Goal: Task Accomplishment & Management: Use online tool/utility

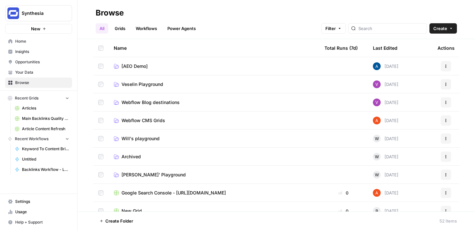
click at [145, 29] on link "Workflows" at bounding box center [146, 28] width 29 height 10
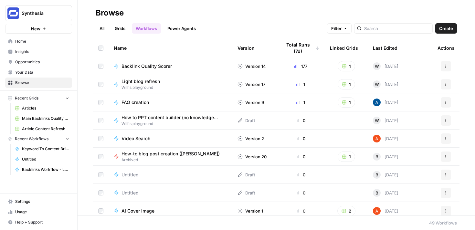
click at [127, 33] on link "Grids" at bounding box center [120, 28] width 18 height 10
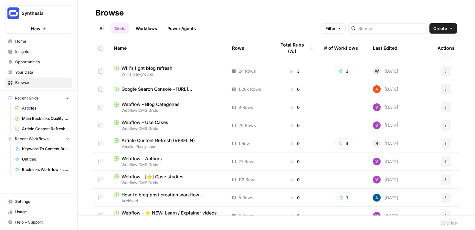
scroll to position [15, 0]
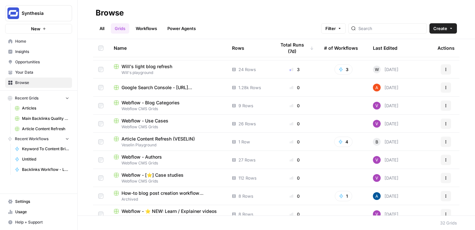
click at [188, 139] on span "Article Content Refresh (VESELIN)" at bounding box center [157, 139] width 73 height 6
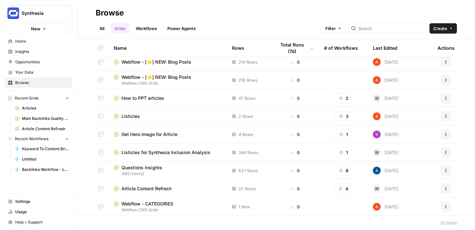
scroll to position [332, 0]
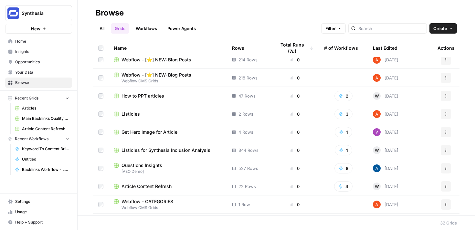
click at [156, 185] on span "Article Content Refresh" at bounding box center [146, 186] width 50 height 6
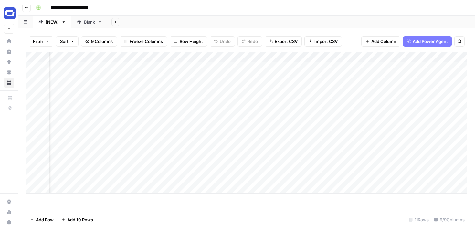
scroll to position [0, 111]
click at [325, 58] on div "Add Column" at bounding box center [246, 123] width 441 height 142
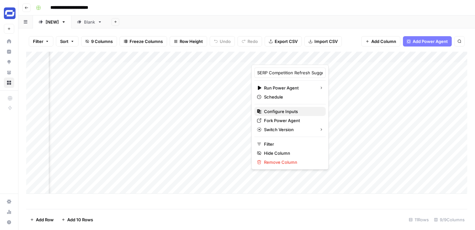
click at [287, 109] on span "Configure Inputs" at bounding box center [292, 111] width 57 height 6
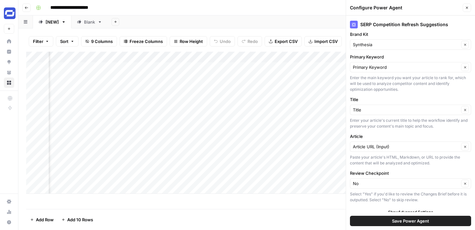
scroll to position [62, 0]
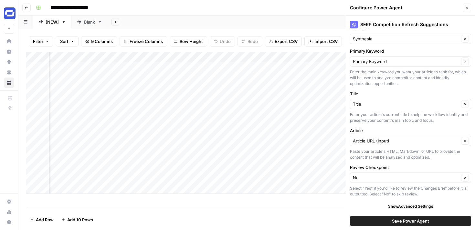
click at [465, 9] on icon "button" at bounding box center [467, 8] width 4 height 4
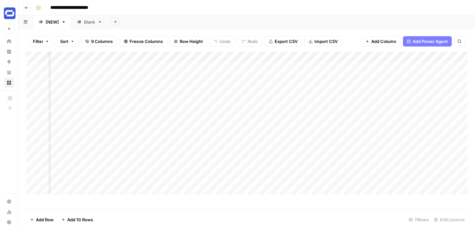
scroll to position [0, 206]
click at [288, 156] on div "Add Column" at bounding box center [246, 123] width 441 height 142
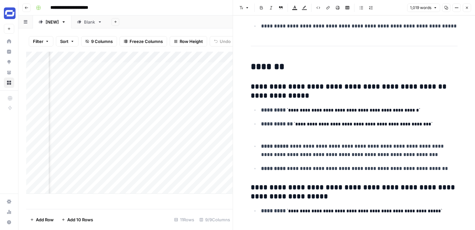
scroll to position [198, 0]
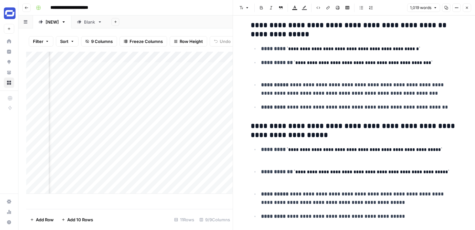
click at [467, 9] on icon "button" at bounding box center [467, 8] width 4 height 4
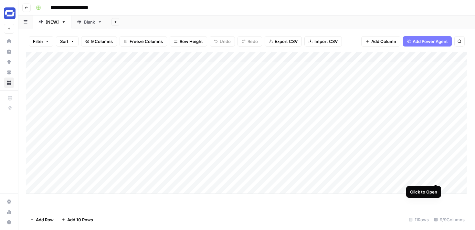
click at [436, 177] on div "Add Column" at bounding box center [246, 123] width 441 height 142
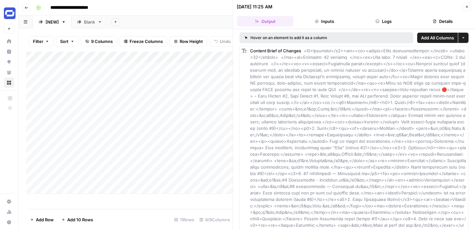
click at [469, 5] on button "Close" at bounding box center [467, 7] width 8 height 8
